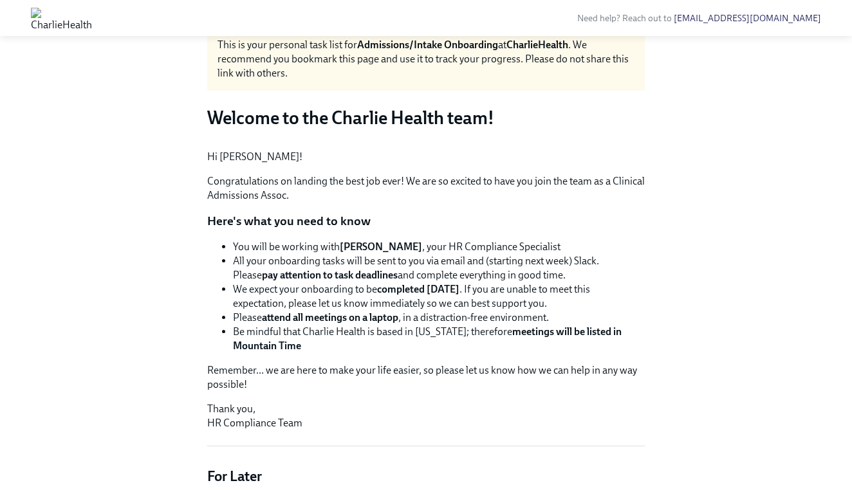
scroll to position [61, 0]
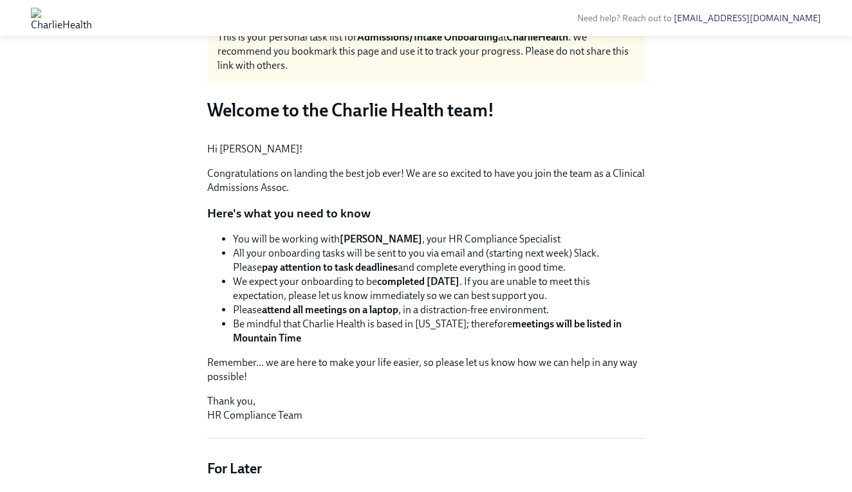
click at [453, 2] on div "Need help? Reach out to newhireonboarding@charliehealth.com" at bounding box center [426, 18] width 852 height 36
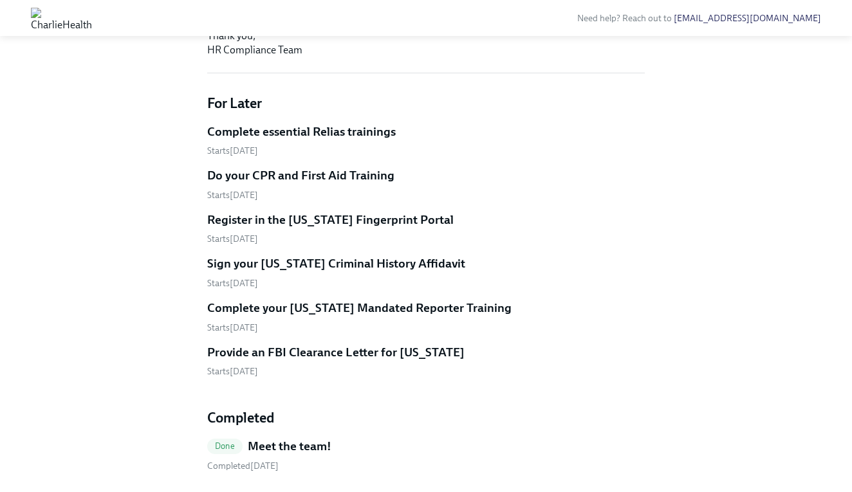
scroll to position [453, 0]
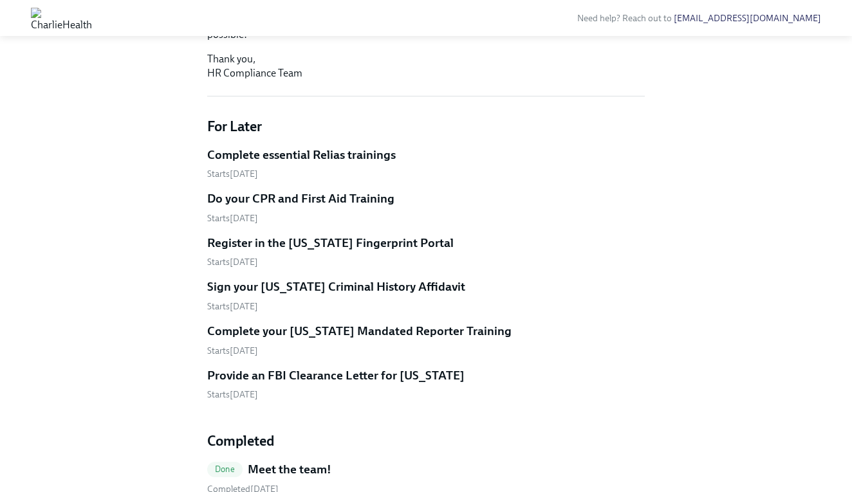
scroll to position [413, 0]
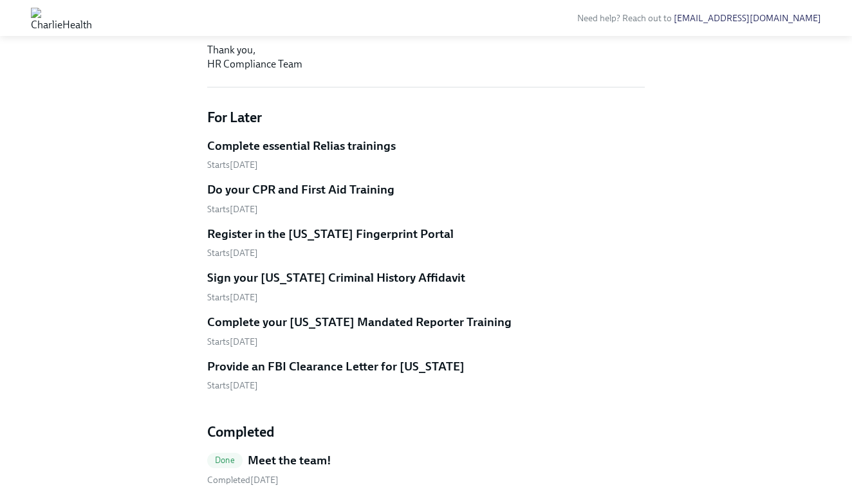
click at [353, 154] on h5 "Complete essential Relias trainings" at bounding box center [301, 146] width 189 height 17
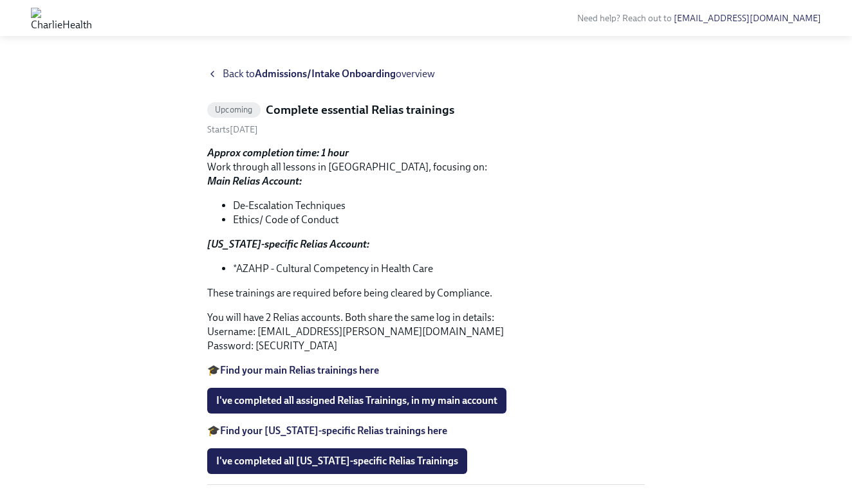
click at [219, 74] on div "Back to Admissions/Intake Onboarding overview" at bounding box center [426, 74] width 438 height 14
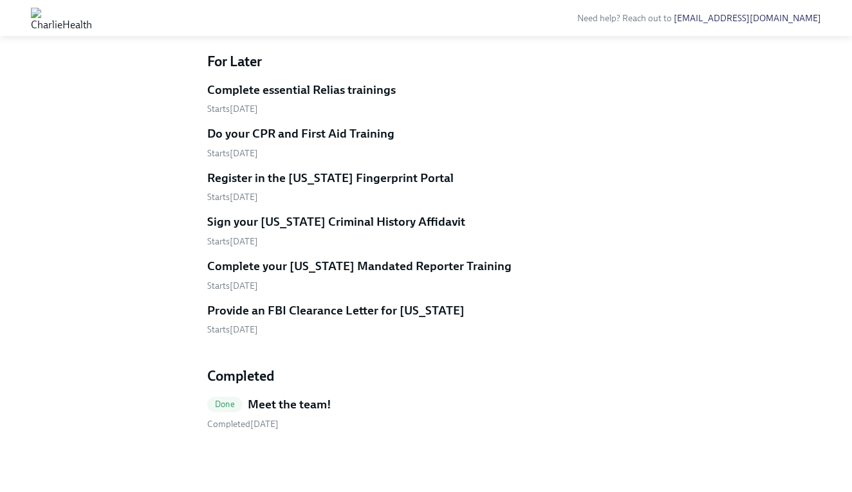
scroll to position [591, 0]
click at [333, 93] on h5 "Complete essential Relias trainings" at bounding box center [301, 90] width 189 height 17
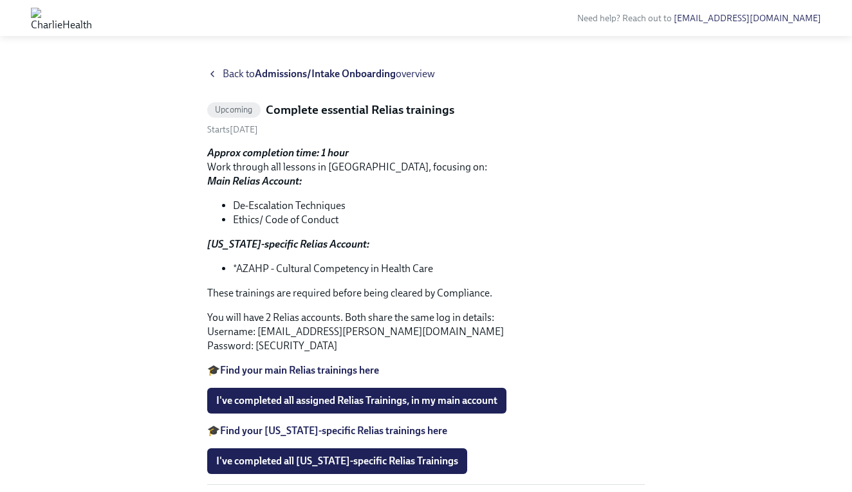
click at [212, 72] on icon at bounding box center [212, 74] width 10 height 10
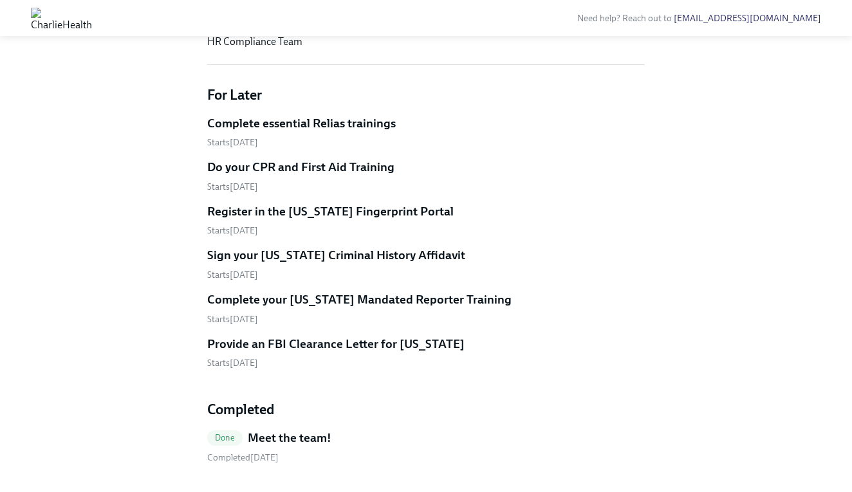
scroll to position [446, 0]
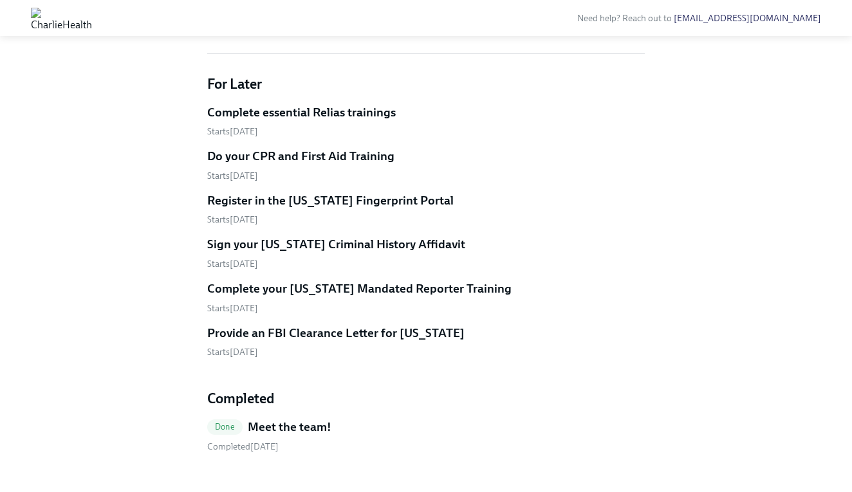
click at [348, 165] on h5 "Do your CPR and First Aid Training" at bounding box center [300, 156] width 187 height 17
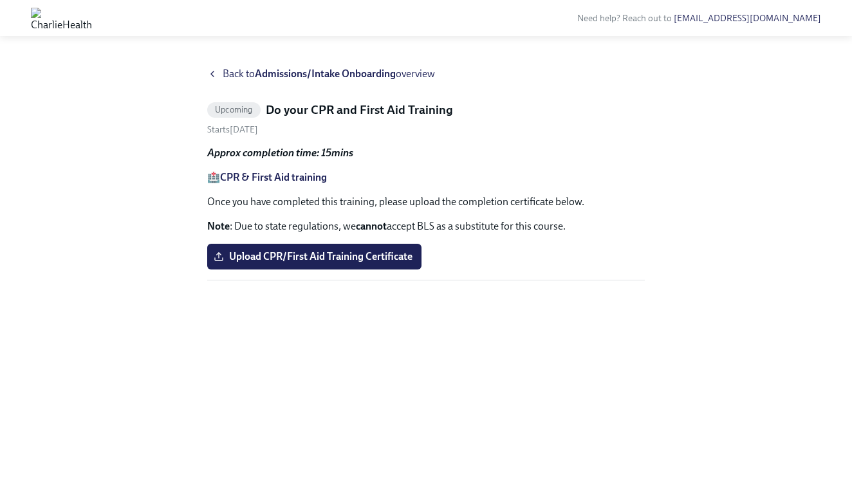
click at [216, 79] on div "Back to Admissions/Intake Onboarding overview" at bounding box center [426, 74] width 438 height 14
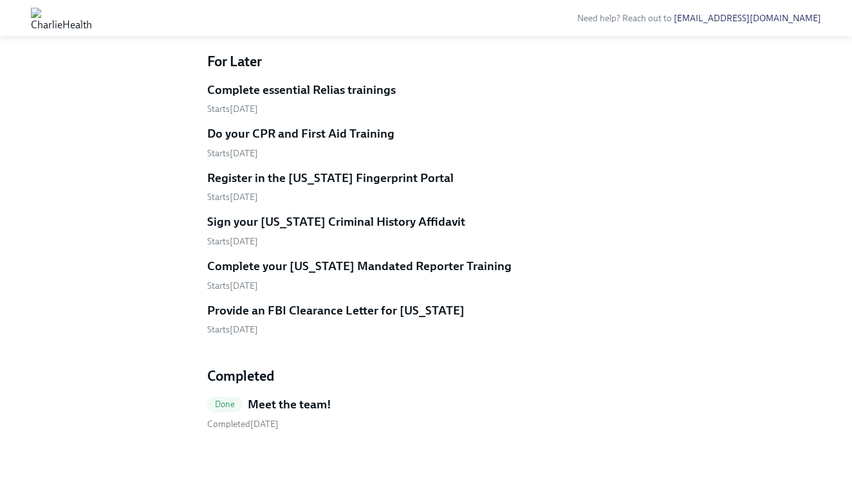
scroll to position [579, 0]
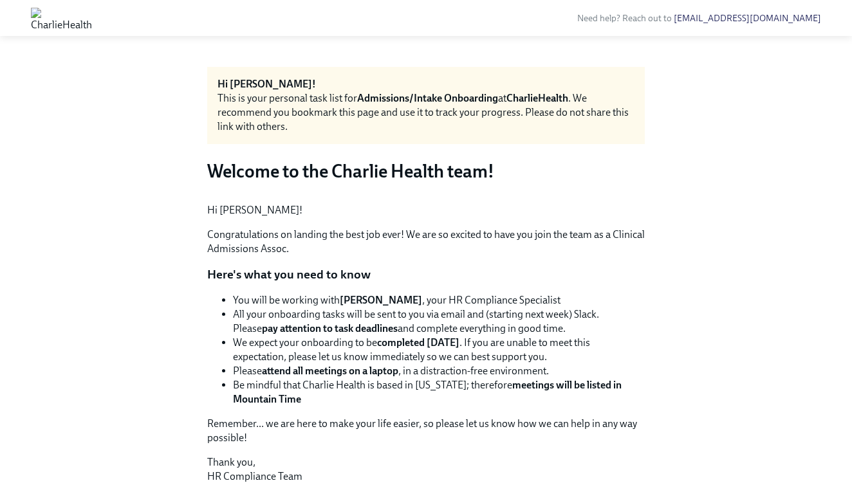
click at [92, 26] on img at bounding box center [61, 18] width 61 height 21
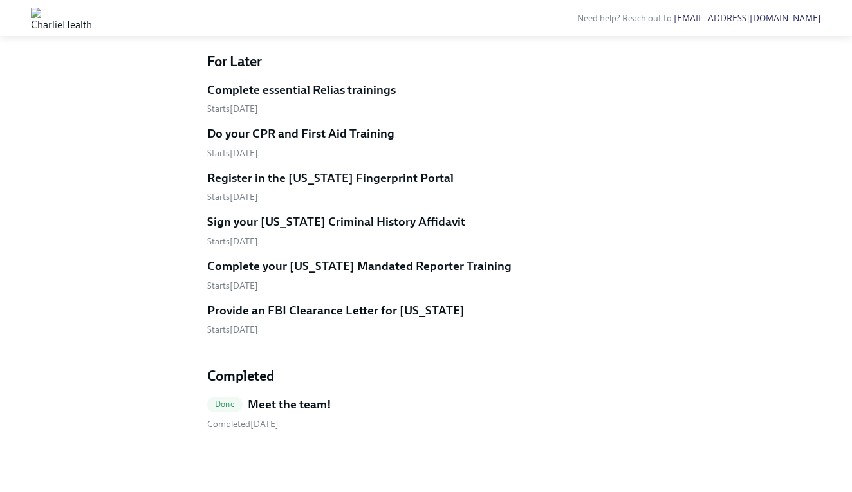
scroll to position [591, 0]
